Goal: Information Seeking & Learning: Find specific fact

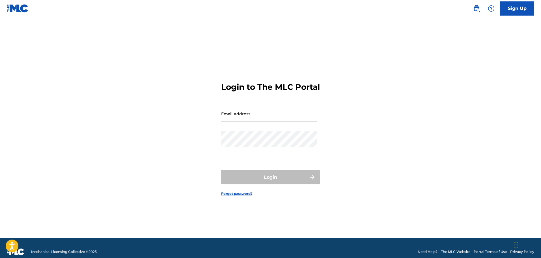
click at [477, 13] on link at bounding box center [476, 8] width 11 height 11
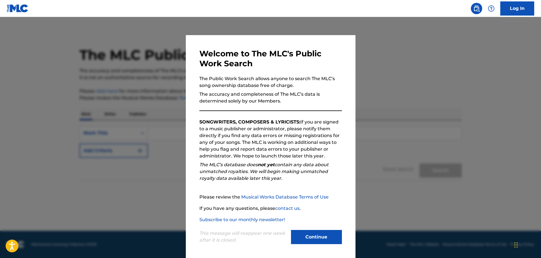
click at [320, 242] on button "Continue" at bounding box center [316, 237] width 51 height 14
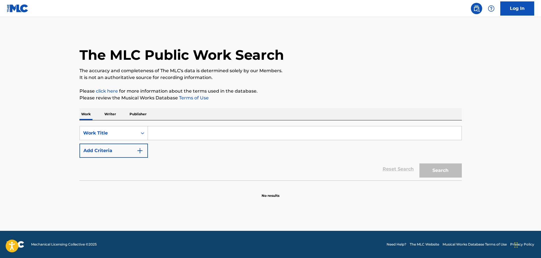
click at [180, 132] on input "Search Form" at bounding box center [305, 133] width 314 height 14
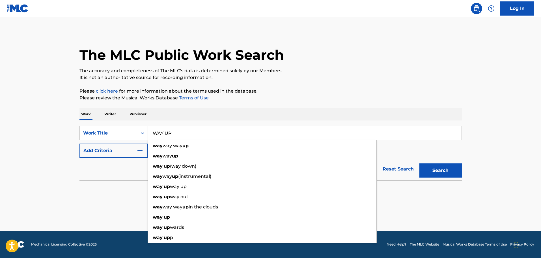
type input "WAY UP"
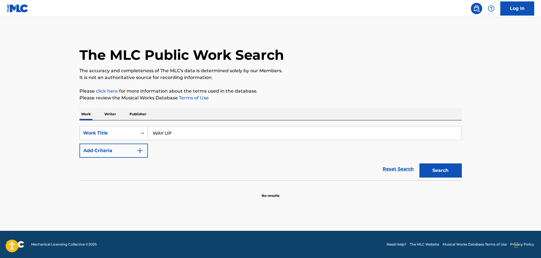
click at [79, 143] on button "Add Criteria" at bounding box center [113, 150] width 68 height 14
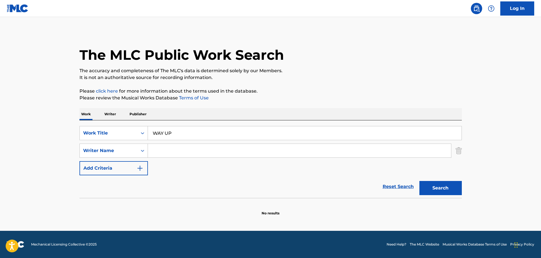
click at [184, 152] on input "Search Form" at bounding box center [299, 151] width 303 height 14
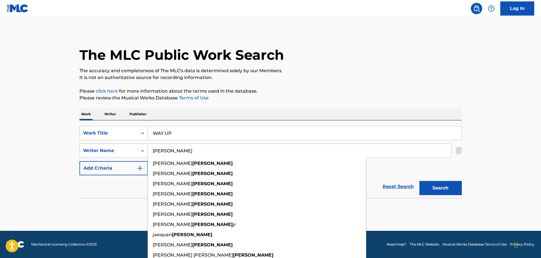
type input "[PERSON_NAME]"
click at [420, 181] on button "Search" at bounding box center [441, 188] width 42 height 14
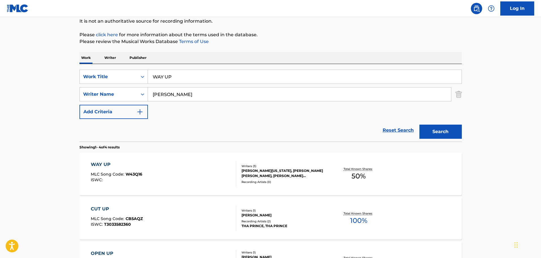
scroll to position [57, 0]
click at [192, 170] on div "WAY UP MLC Song Code : W43Q16 ISWC :" at bounding box center [163, 173] width 145 height 25
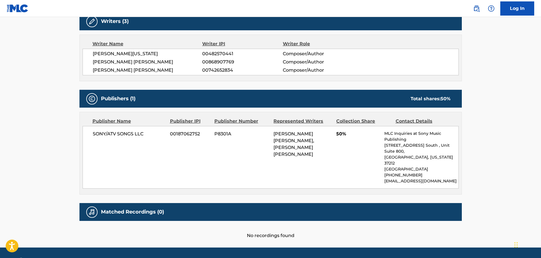
scroll to position [192, 0]
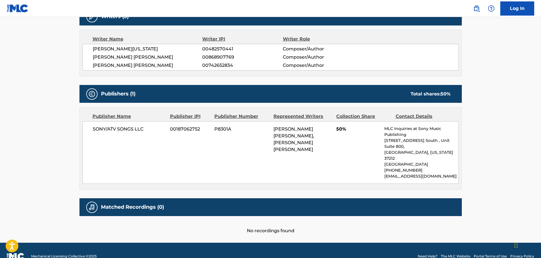
click at [512, 134] on main "< Back to public search results Copy work link WAY UP Work Detail Member Work I…" at bounding box center [270, 33] width 541 height 417
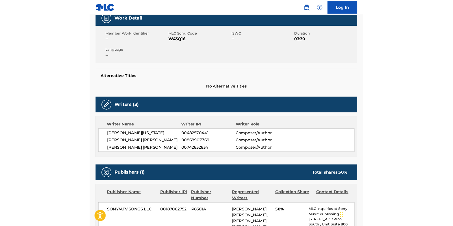
scroll to position [89, 0]
